Goal: Transaction & Acquisition: Purchase product/service

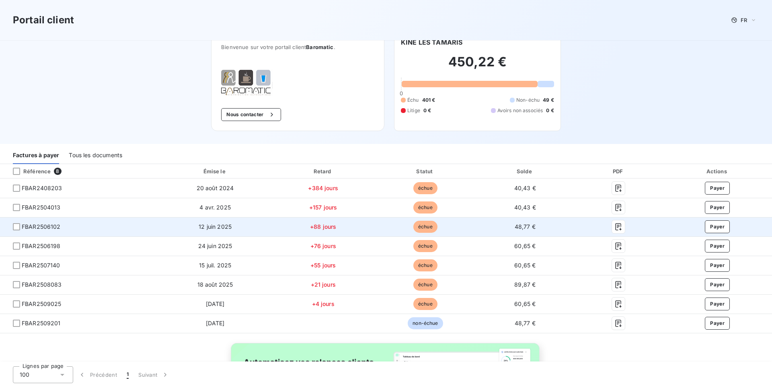
scroll to position [12, 0]
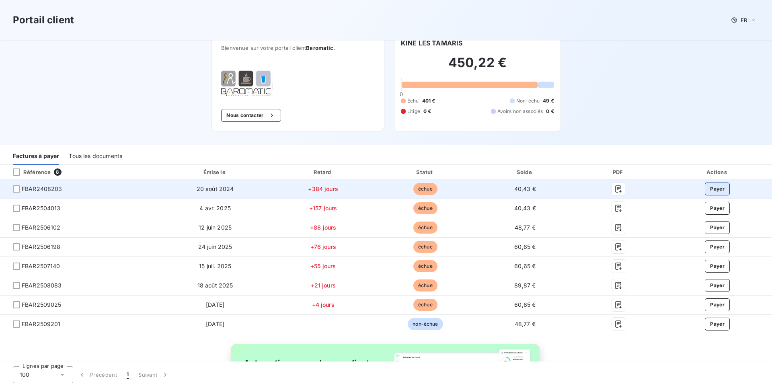
click at [715, 187] on button "Payer" at bounding box center [717, 189] width 25 height 13
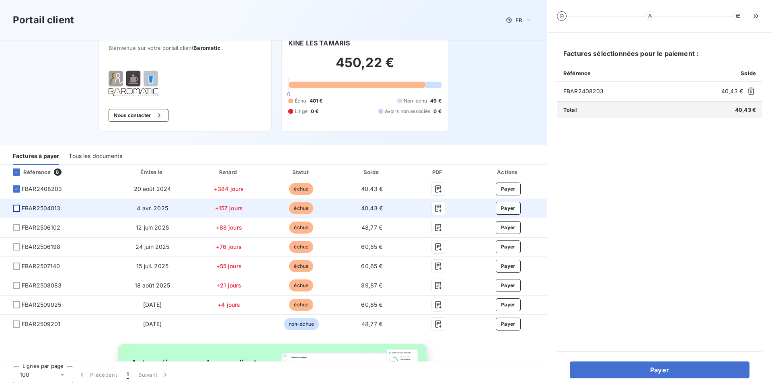
click at [15, 208] on div at bounding box center [16, 208] width 7 height 7
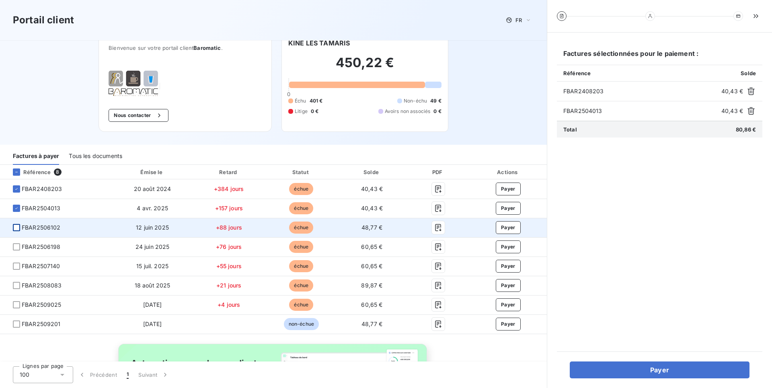
click at [16, 228] on div at bounding box center [16, 227] width 7 height 7
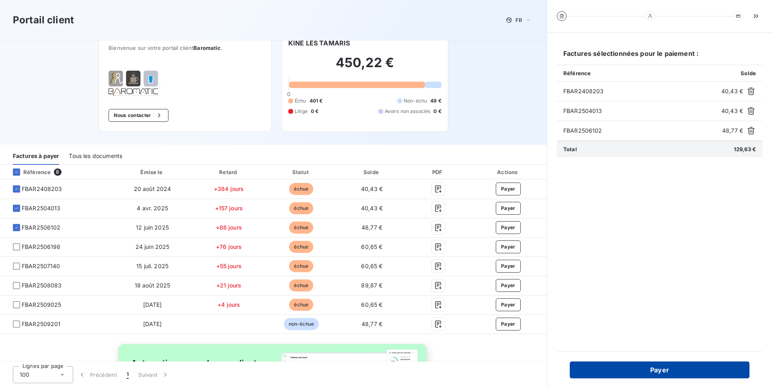
click at [700, 372] on button "Payer" at bounding box center [660, 370] width 180 height 17
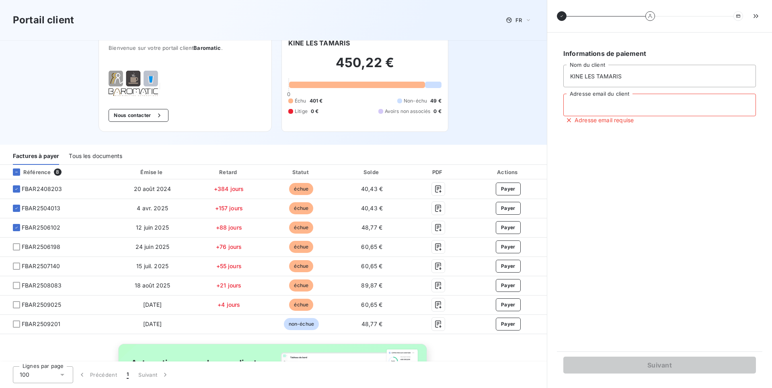
click at [610, 107] on input "Adresse email du client" at bounding box center [660, 105] width 193 height 23
type input "kinestflo20@orange.fr"
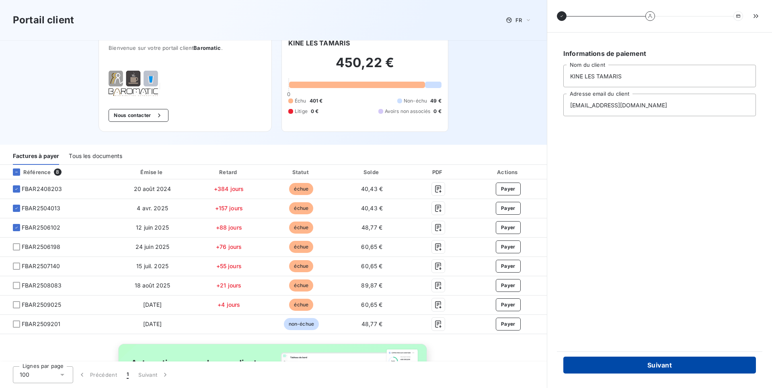
click at [700, 364] on button "Suivant" at bounding box center [660, 365] width 193 height 17
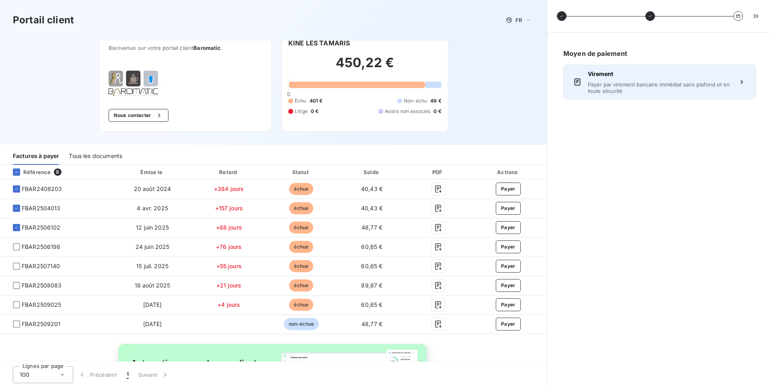
click at [743, 80] on icon "button" at bounding box center [742, 82] width 8 height 8
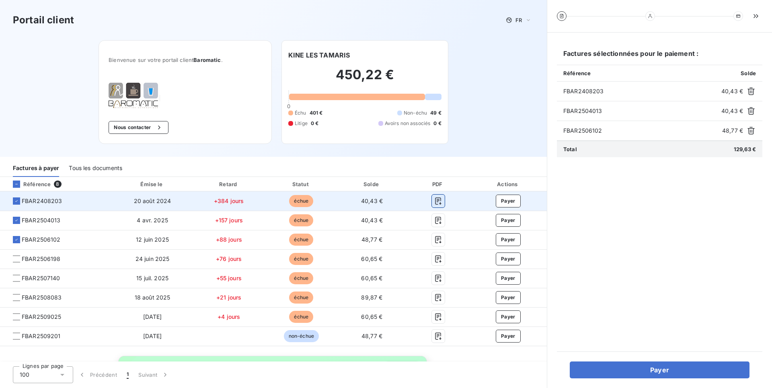
click at [434, 198] on icon "button" at bounding box center [438, 201] width 8 height 8
drag, startPoint x: 56, startPoint y: 201, endPoint x: 23, endPoint y: 198, distance: 33.9
click at [23, 198] on span "FBAR2408203" at bounding box center [56, 201] width 100 height 8
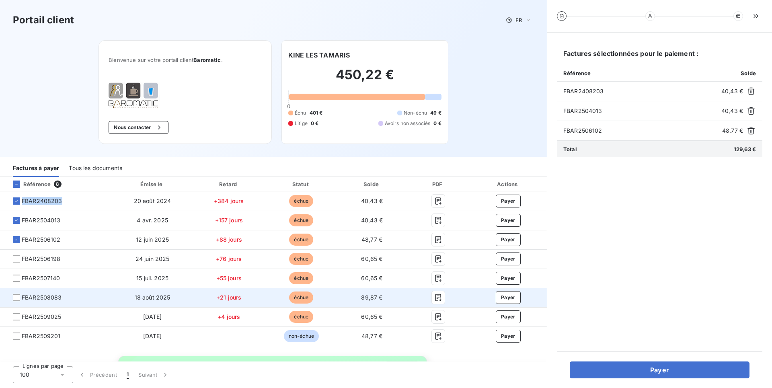
copy span "FBAR2408203"
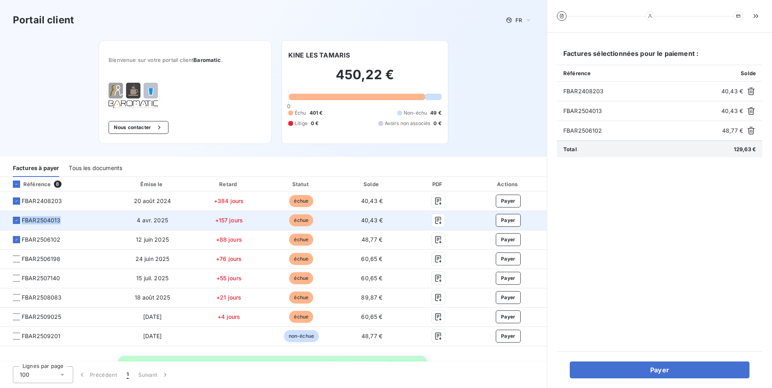
drag, startPoint x: 59, startPoint y: 221, endPoint x: 23, endPoint y: 219, distance: 36.3
click at [23, 219] on span "FBAR2504013" at bounding box center [41, 220] width 39 height 8
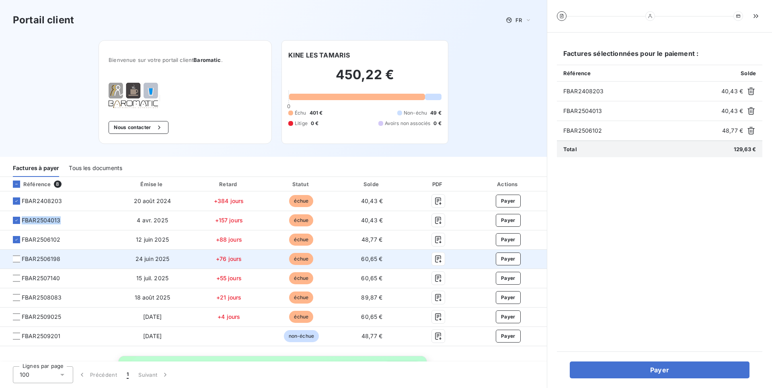
copy span "FBAR2504013"
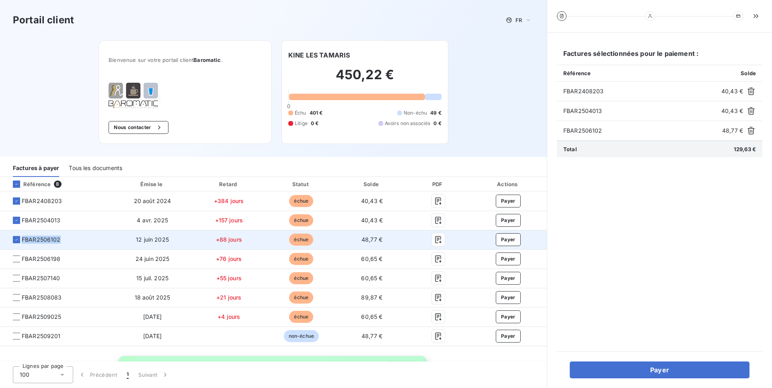
drag, startPoint x: 60, startPoint y: 240, endPoint x: 22, endPoint y: 244, distance: 38.4
click at [22, 244] on td "FBAR2506102" at bounding box center [56, 239] width 113 height 19
copy span "FBAR2506102"
